Goal: Task Accomplishment & Management: Use online tool/utility

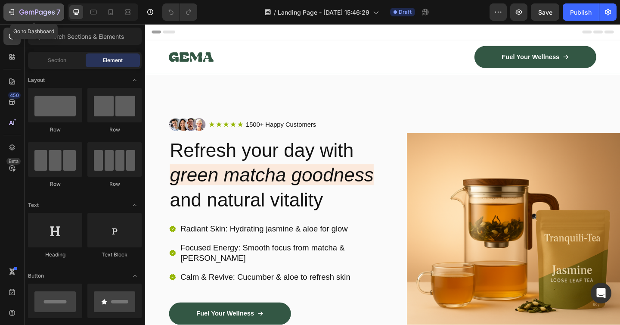
click at [14, 13] on icon "button" at bounding box center [13, 12] width 4 height 6
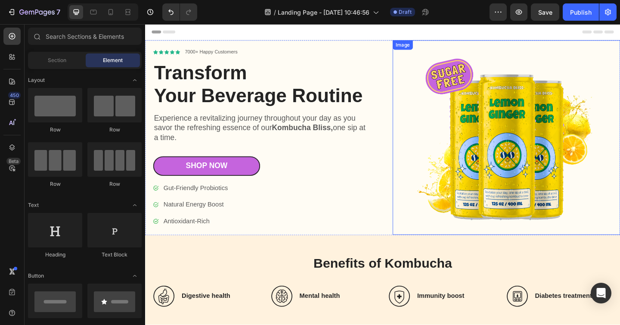
click at [465, 194] on img at bounding box center [537, 147] width 247 height 211
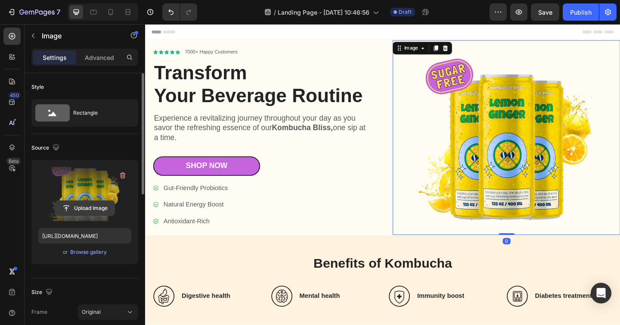
click at [87, 211] on input "file" at bounding box center [84, 208] width 59 height 15
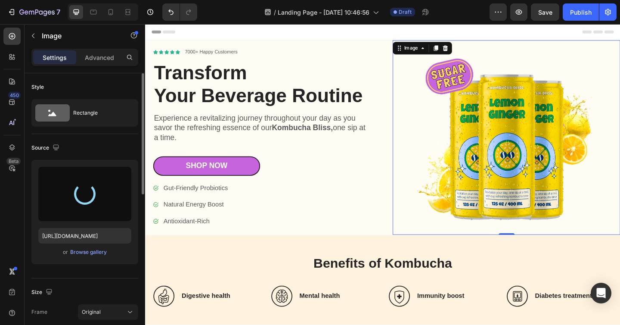
type input "[URL][DOMAIN_NAME]"
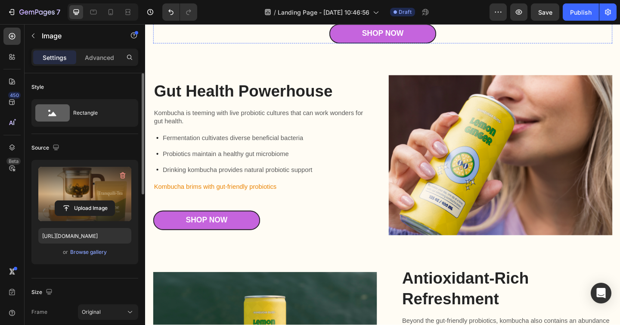
scroll to position [668, 0]
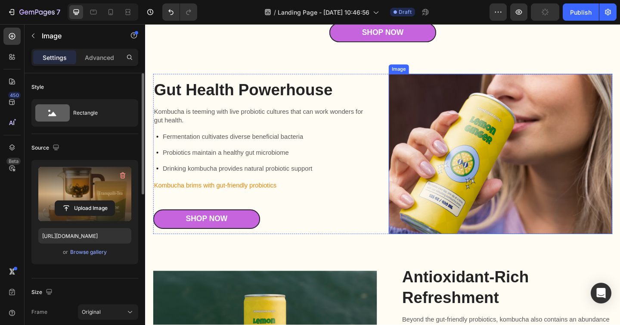
click at [469, 192] on img at bounding box center [531, 165] width 243 height 174
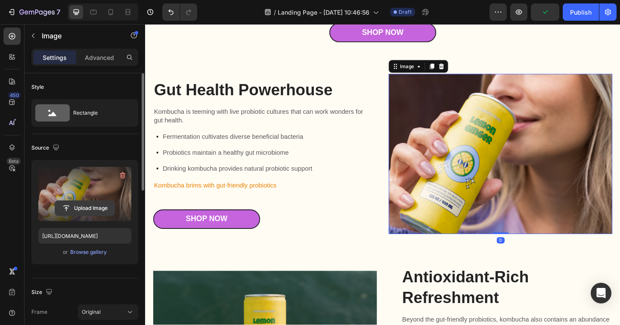
click at [85, 202] on input "file" at bounding box center [84, 208] width 59 height 15
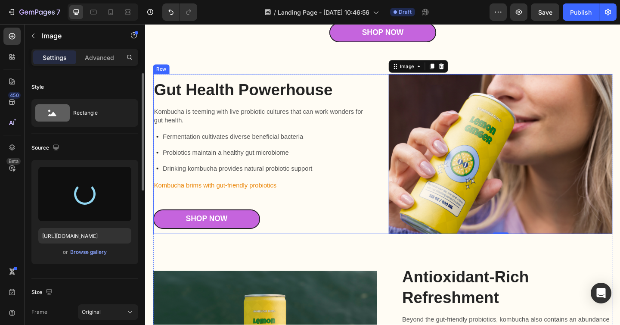
type input "[URL][DOMAIN_NAME]"
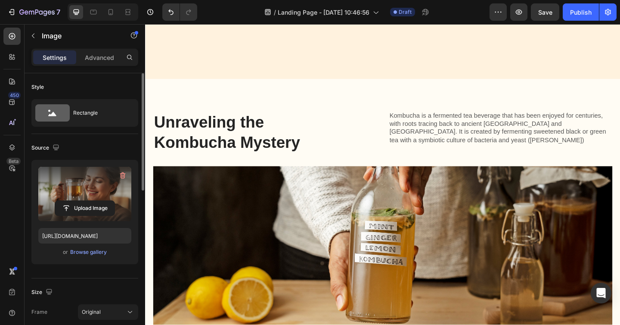
scroll to position [0, 0]
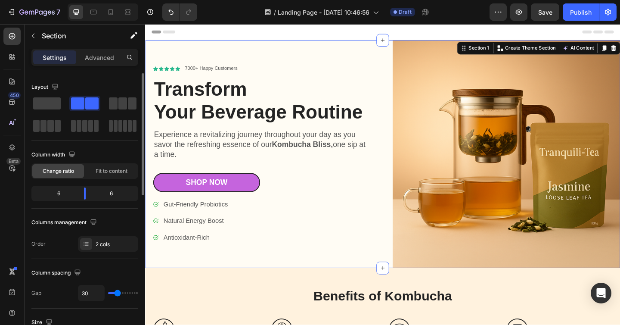
click at [398, 213] on div "Icon Icon Icon Icon Icon Icon List 7000+ Happy Customers Text Block Row Transfo…" at bounding box center [277, 165] width 247 height 247
